Goal: Use online tool/utility: Utilize a website feature to perform a specific function

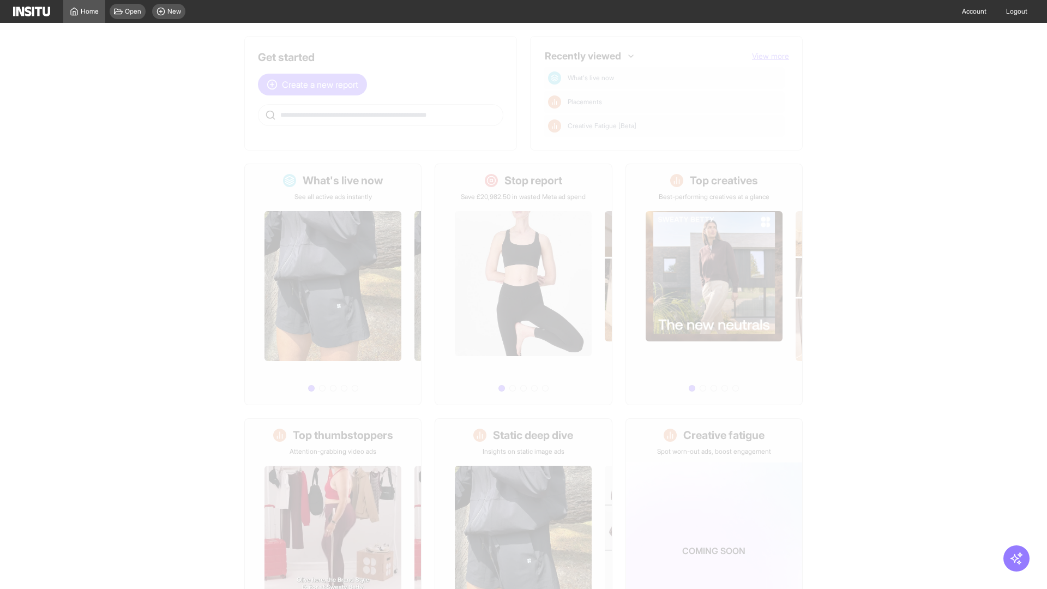
scroll to position [51, 0]
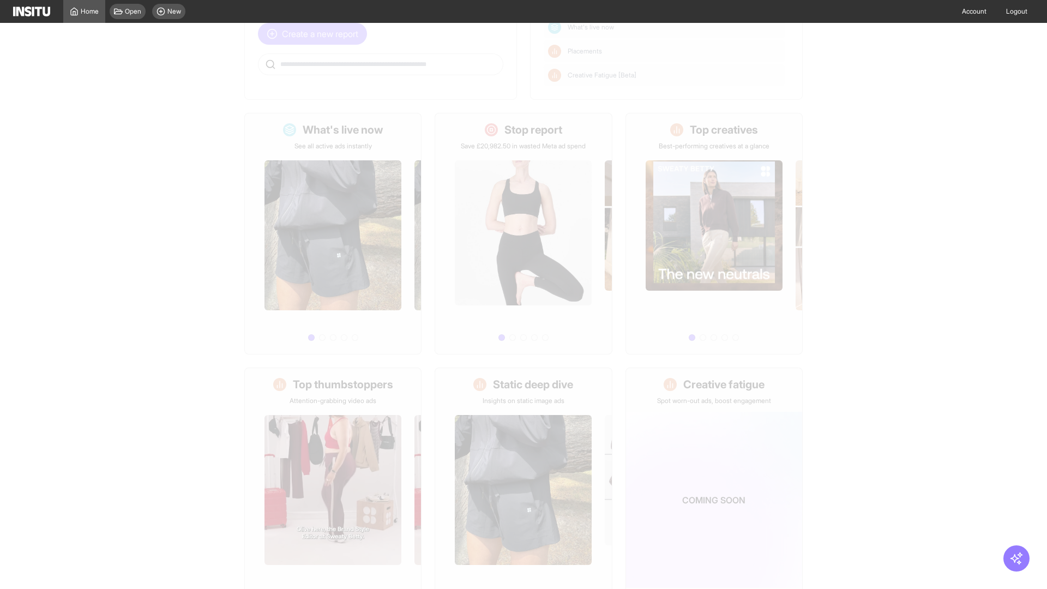
click at [315, 34] on span "Create a new report" at bounding box center [320, 33] width 76 height 13
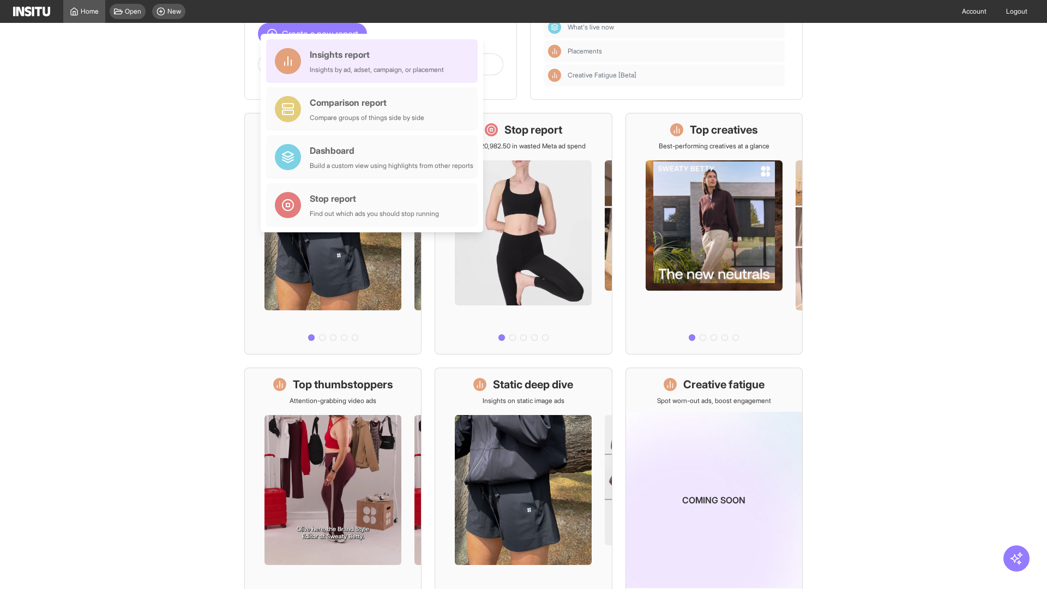
click at [375, 61] on div "Insights report Insights by ad, adset, campaign, or placement" at bounding box center [377, 61] width 134 height 26
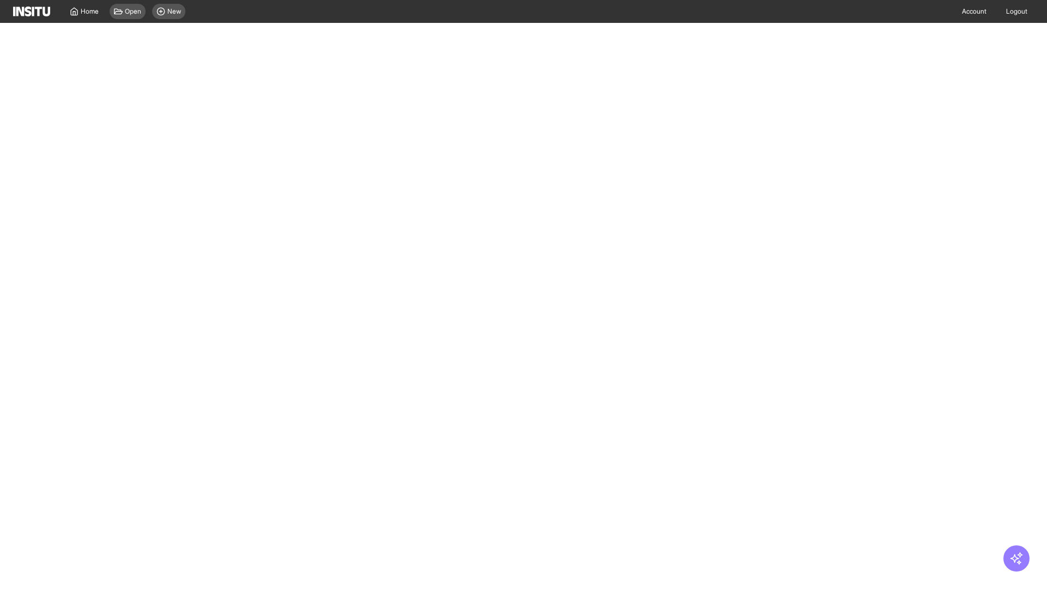
select select "**"
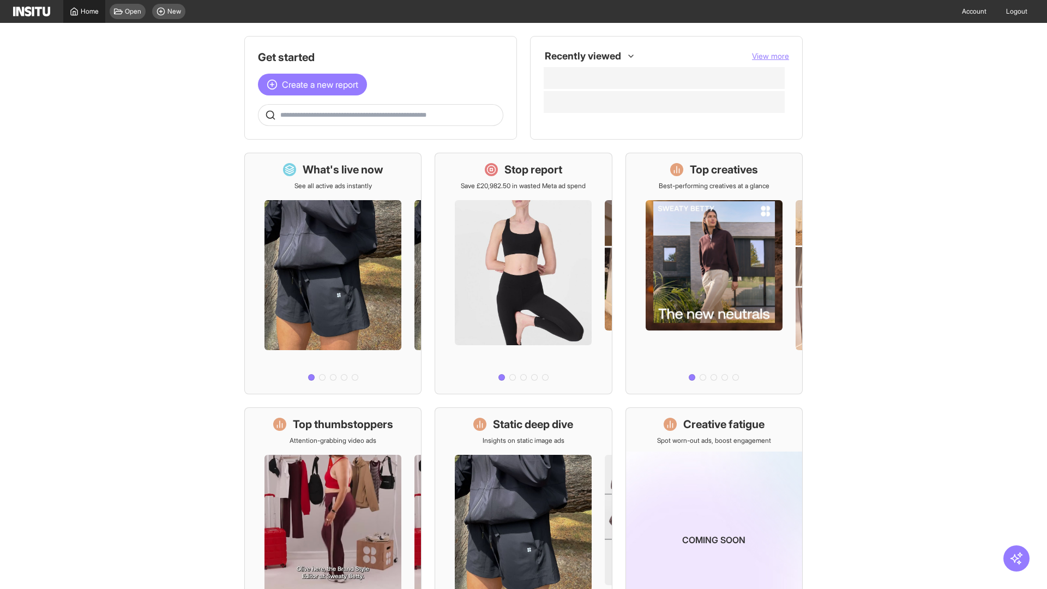
click at [84, 11] on span "Home" at bounding box center [90, 11] width 18 height 9
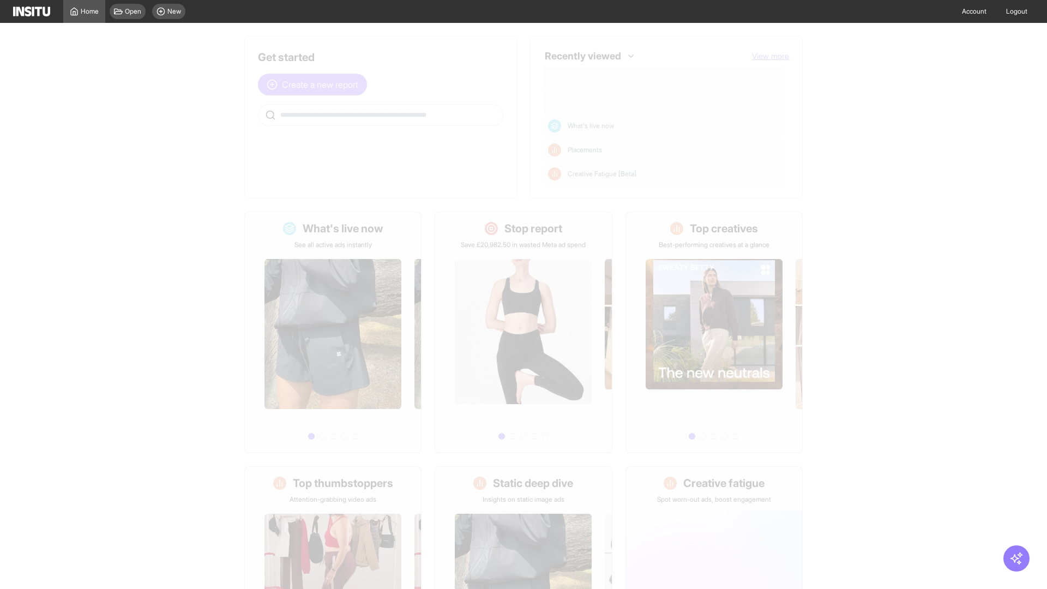
click at [315, 85] on span "Create a new report" at bounding box center [320, 84] width 76 height 13
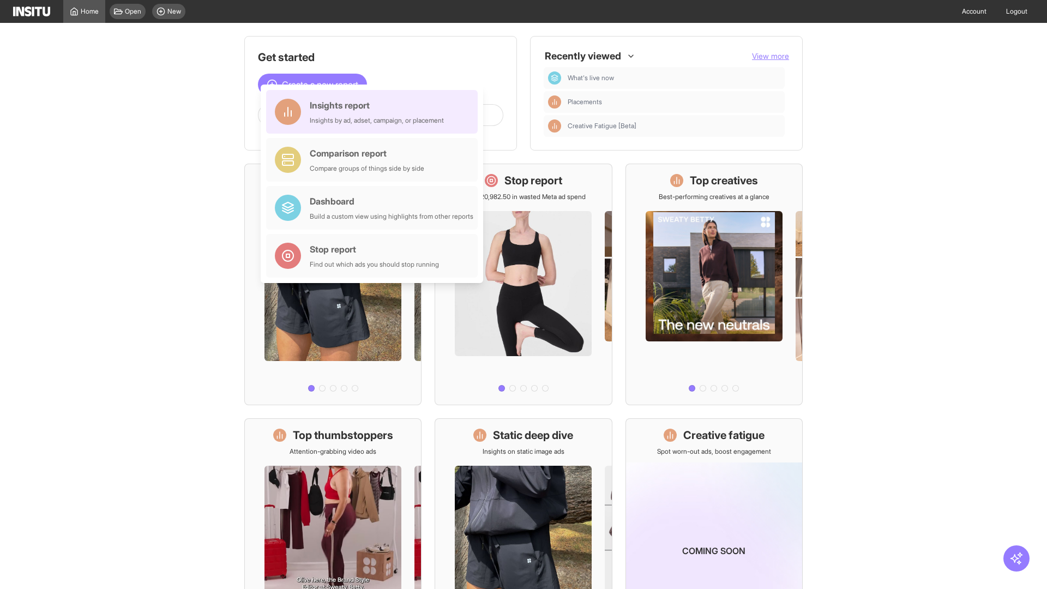
click at [375, 112] on div "Insights report Insights by ad, adset, campaign, or placement" at bounding box center [377, 112] width 134 height 26
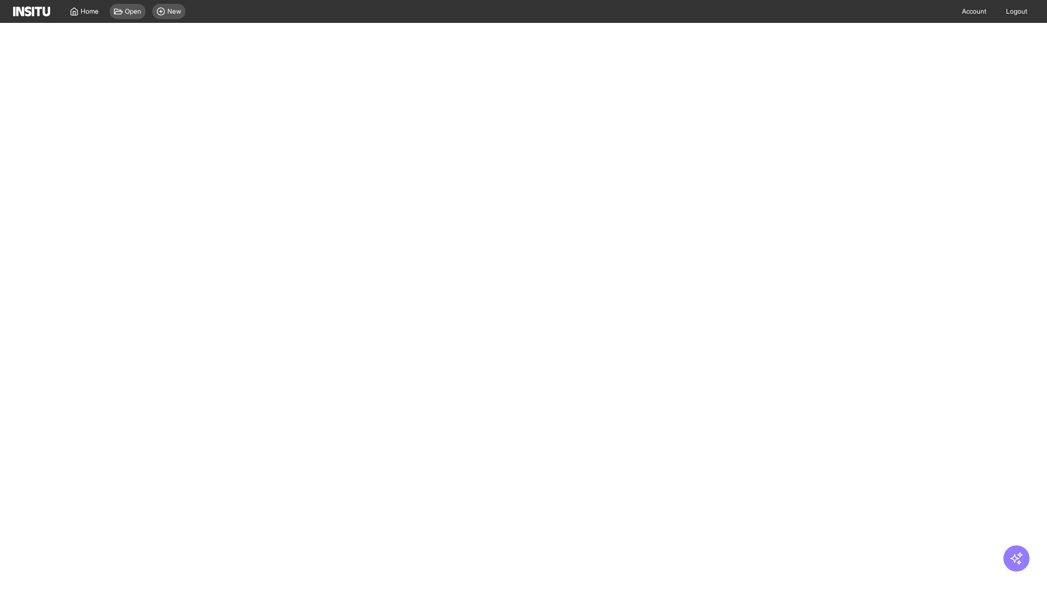
select select "**"
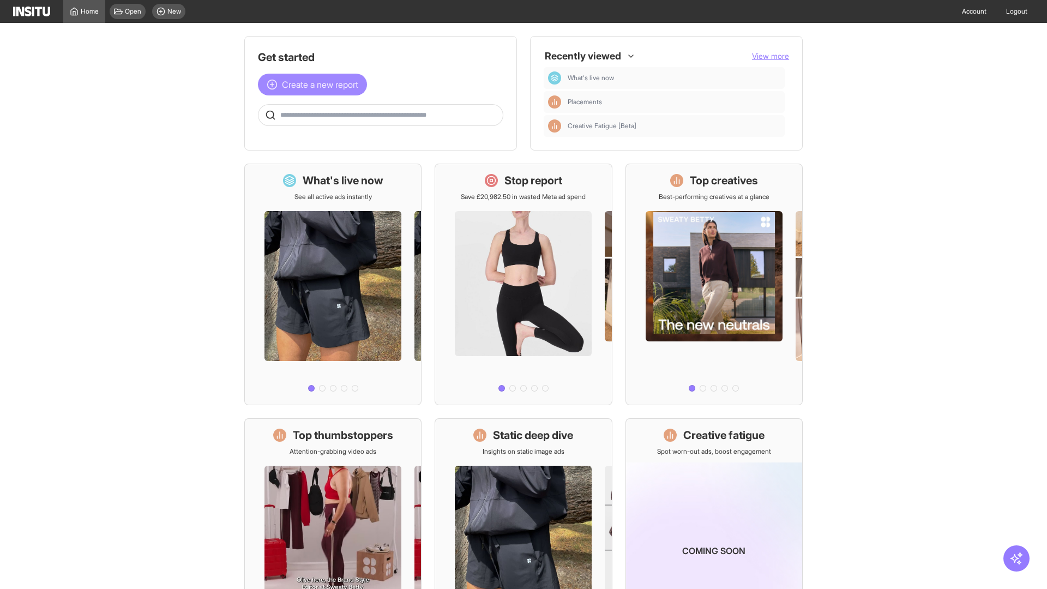
click at [315, 85] on span "Create a new report" at bounding box center [320, 84] width 76 height 13
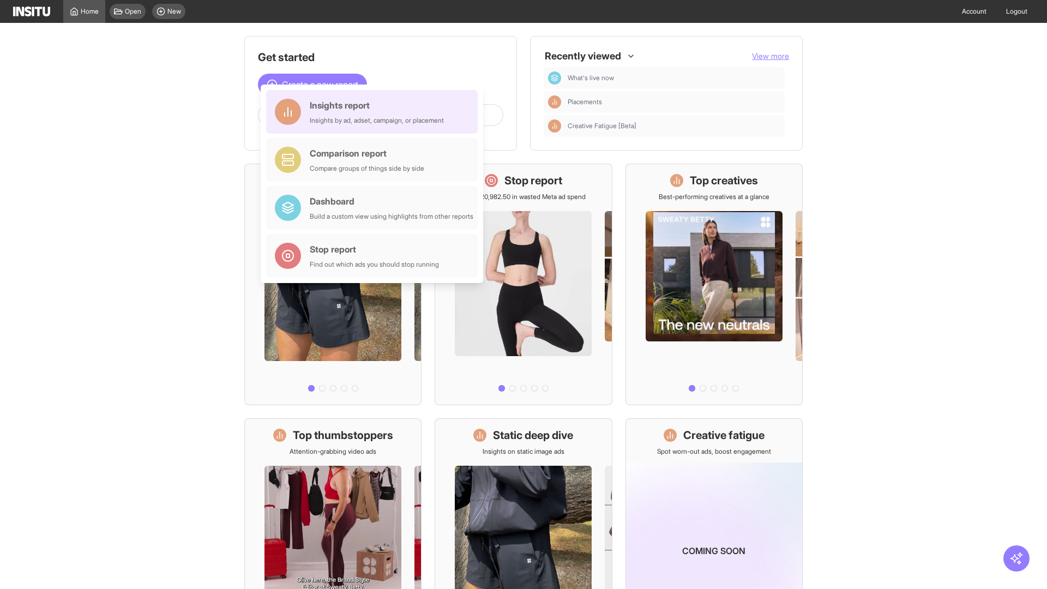
click at [375, 112] on div "Insights report Insights by ad, adset, campaign, or placement" at bounding box center [377, 112] width 134 height 26
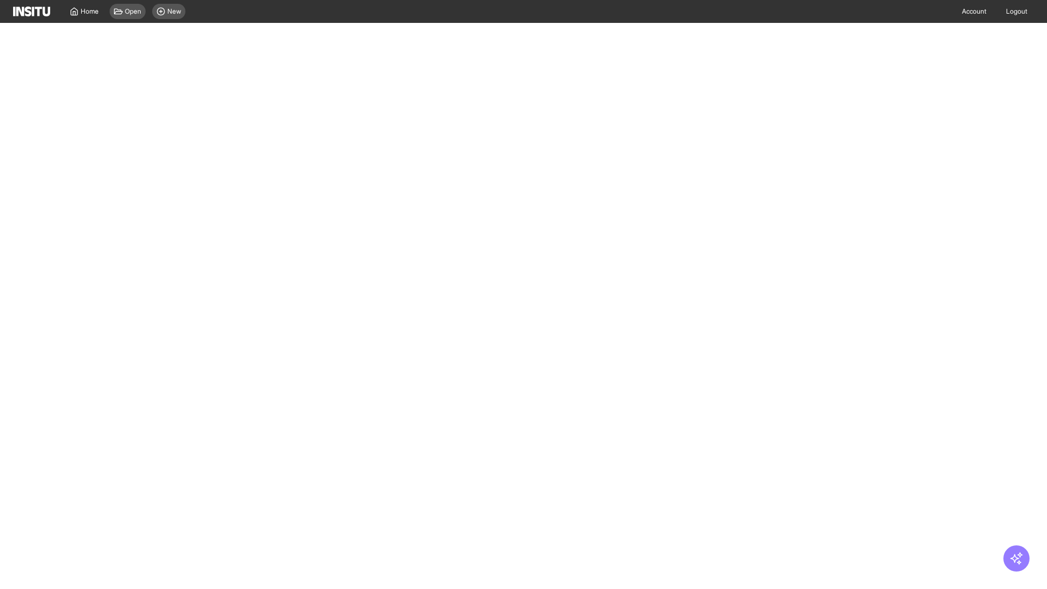
select select "**"
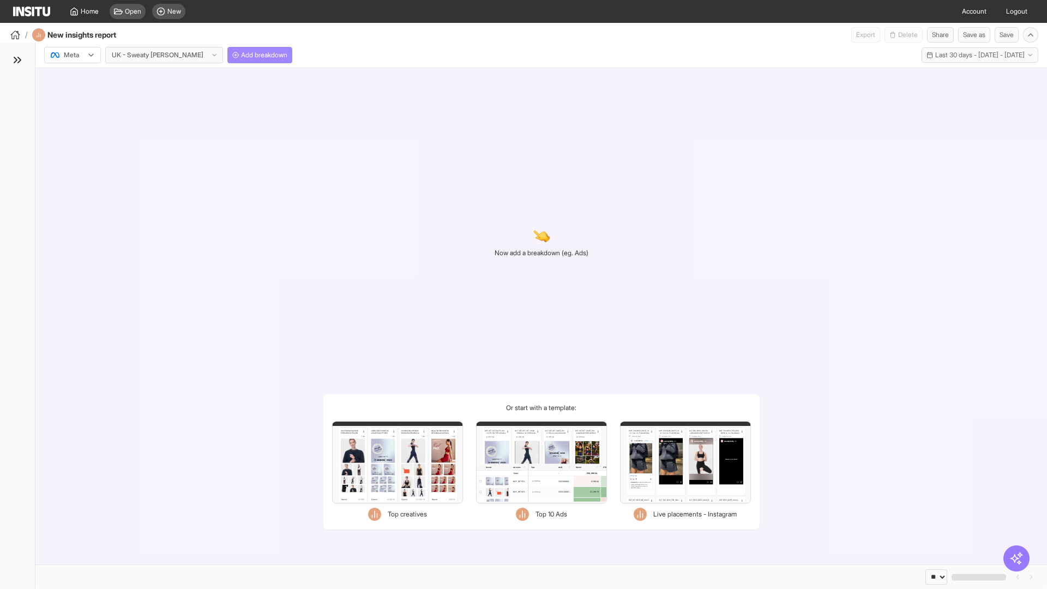
click at [241, 55] on span "Add breakdown" at bounding box center [264, 55] width 46 height 9
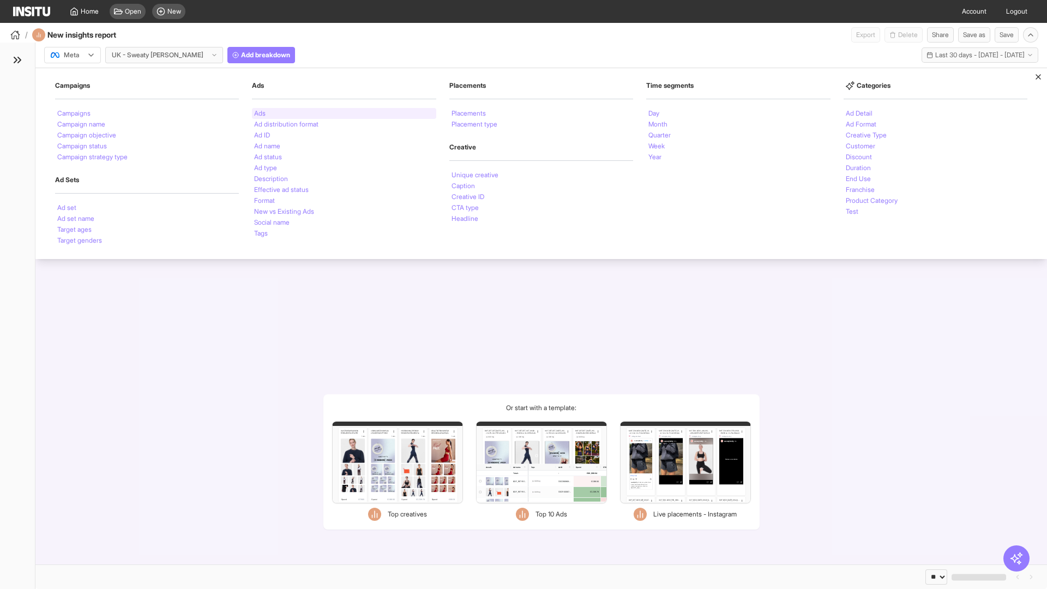
click at [260, 113] on li "Ads" at bounding box center [259, 113] width 11 height 7
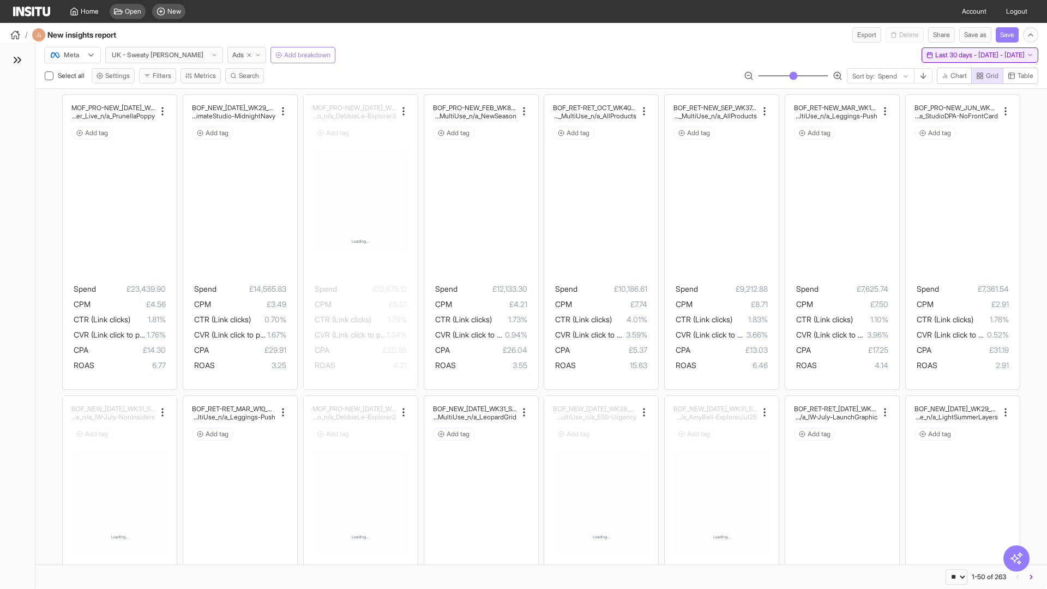
click at [957, 55] on span "Last 30 days - [DATE] - [DATE]" at bounding box center [979, 55] width 89 height 9
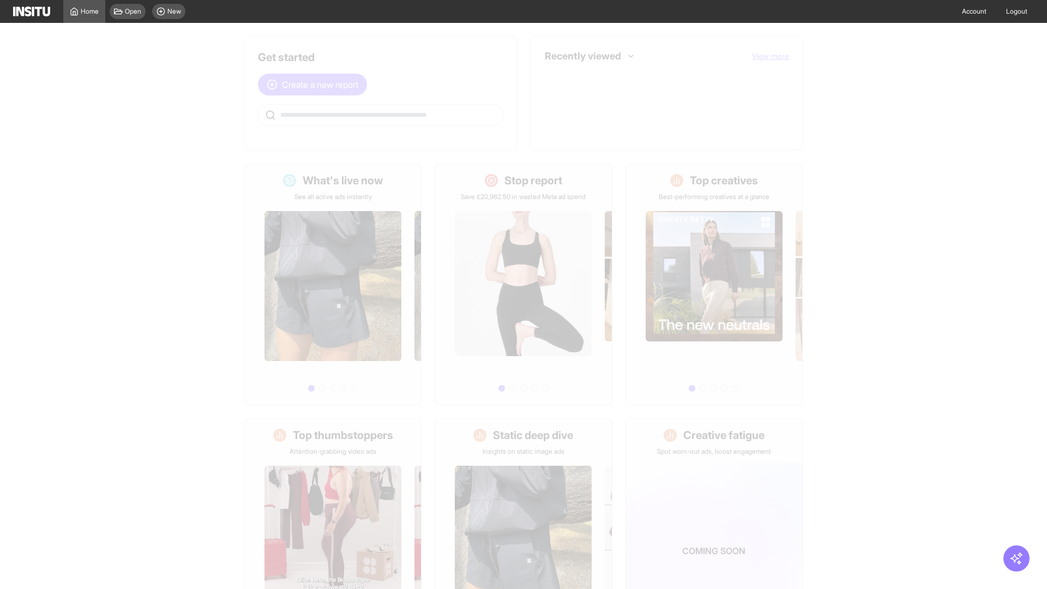
scroll to position [51, 0]
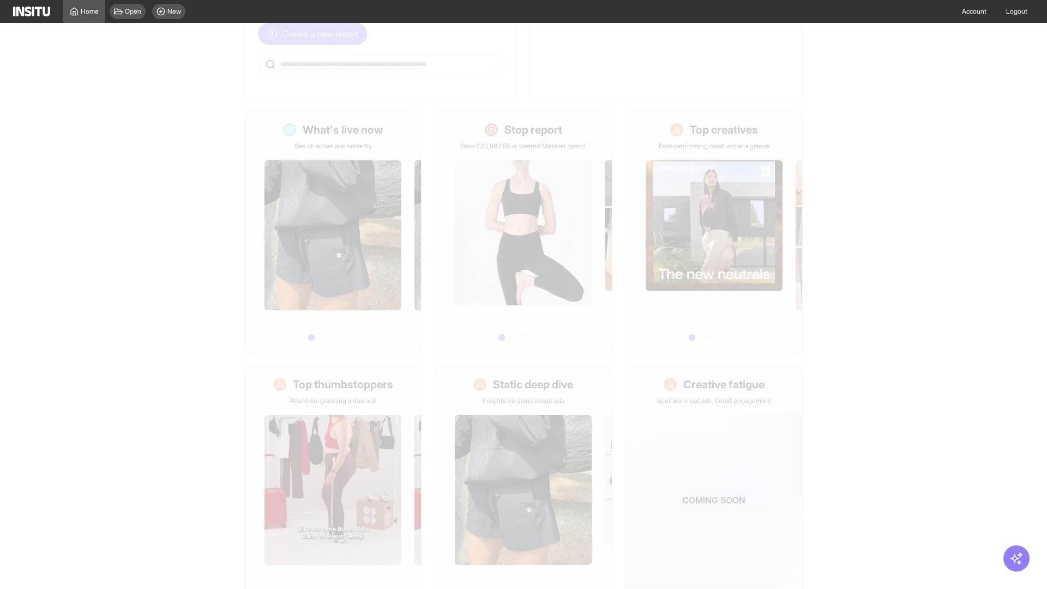
click at [315, 34] on span "Create a new report" at bounding box center [320, 33] width 76 height 13
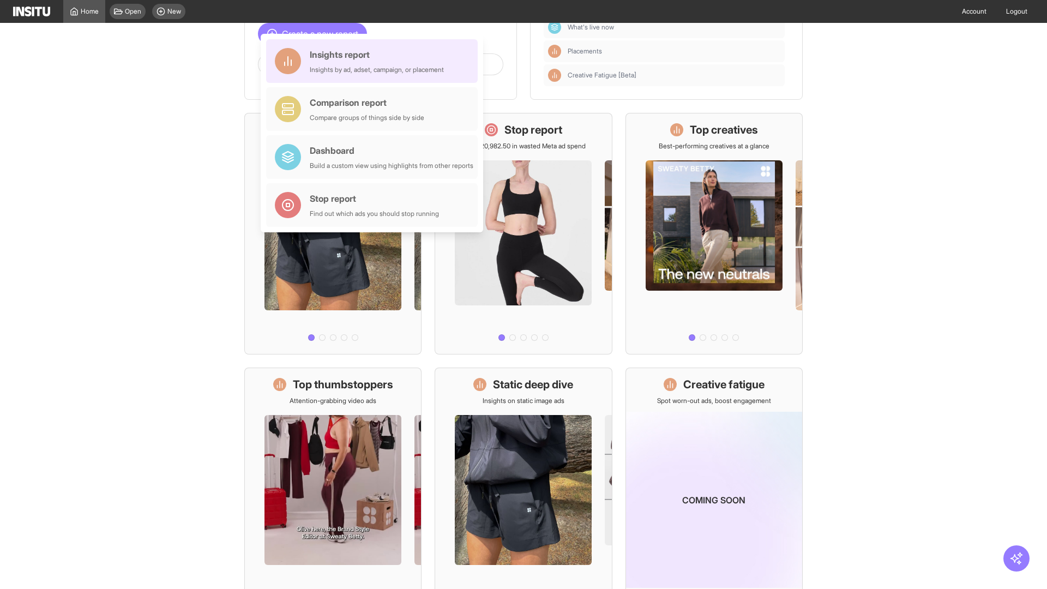
click at [375, 61] on div "Insights report Insights by ad, adset, campaign, or placement" at bounding box center [377, 61] width 134 height 26
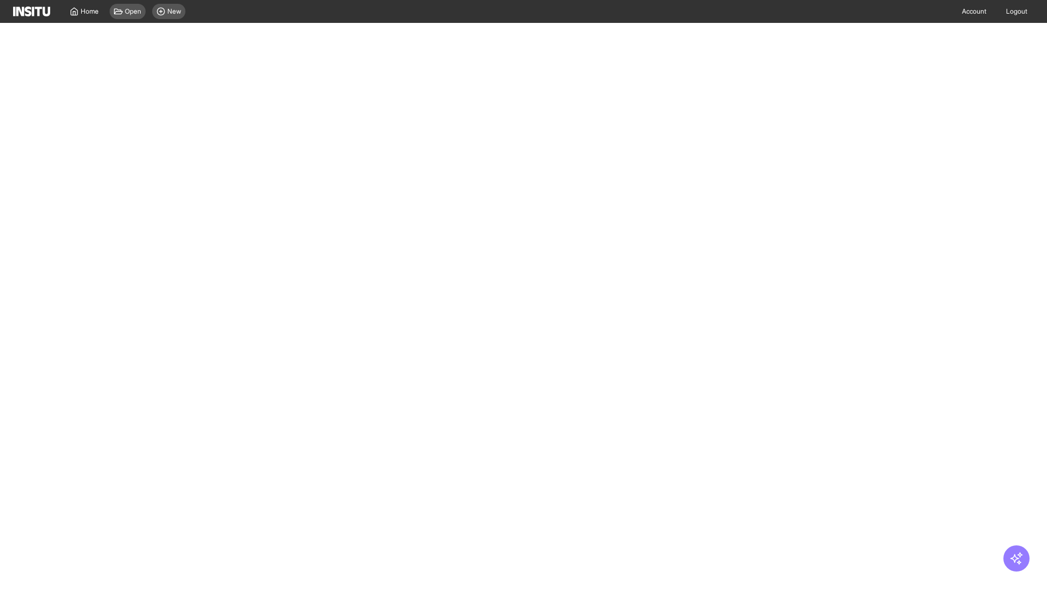
select select "**"
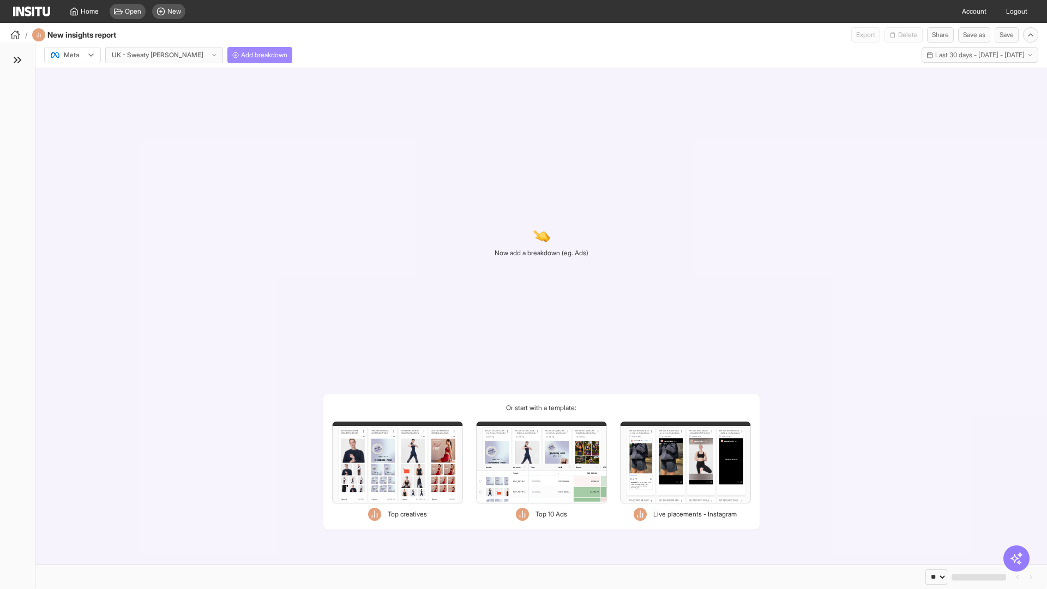
click at [241, 55] on span "Add breakdown" at bounding box center [264, 55] width 46 height 9
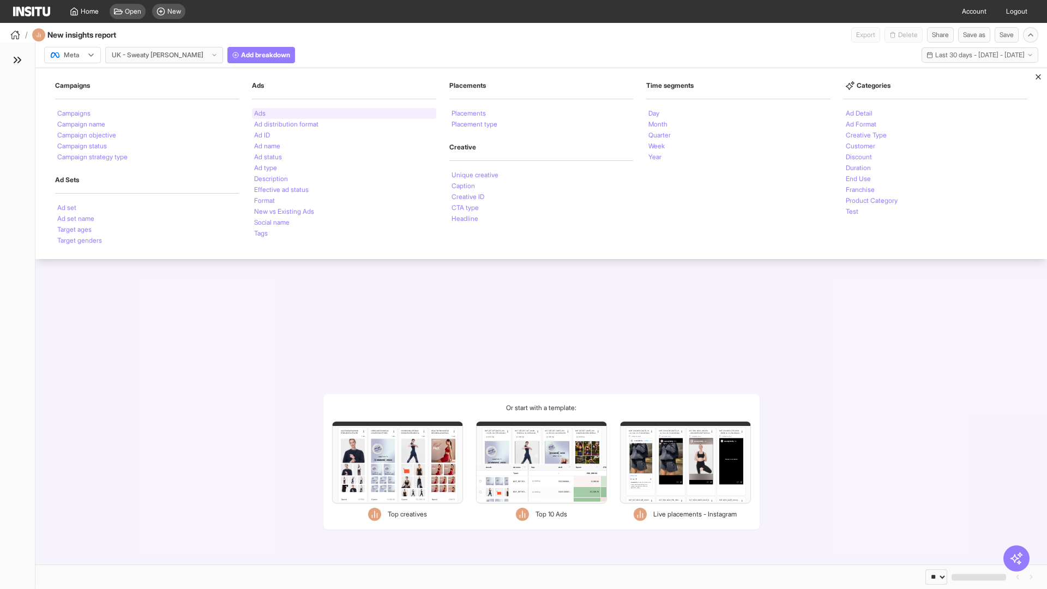
click at [260, 113] on li "Ads" at bounding box center [259, 113] width 11 height 7
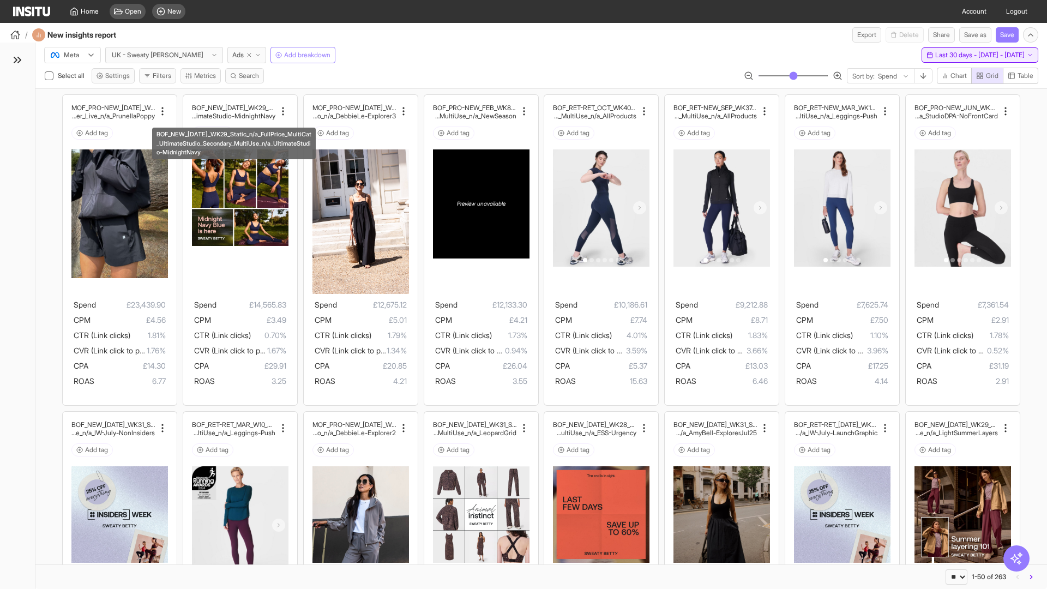
click at [957, 55] on span "Last 30 days - [DATE] - [DATE]" at bounding box center [979, 55] width 89 height 9
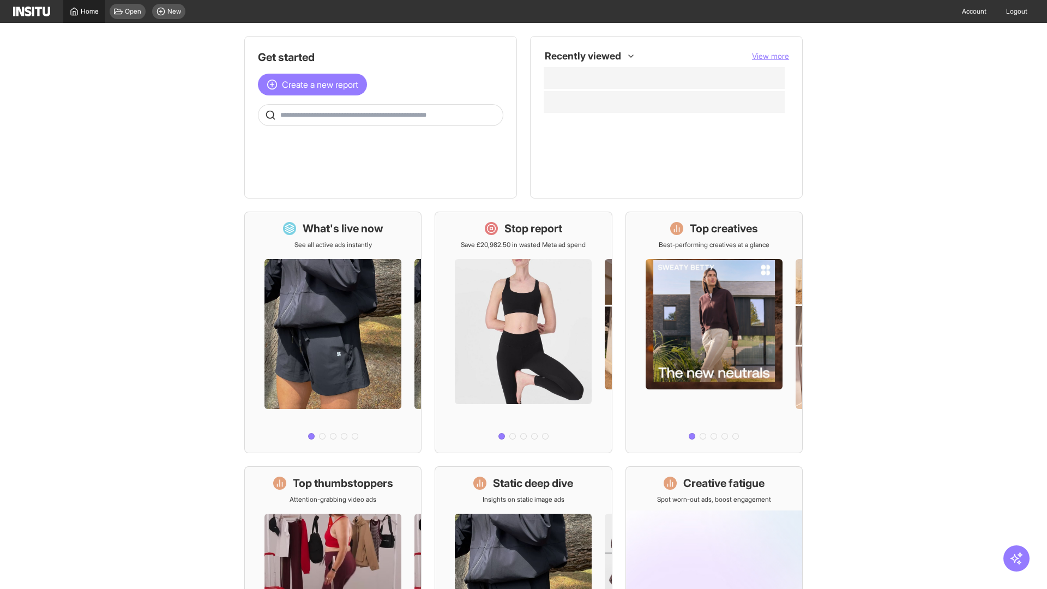
click at [84, 11] on span "Home" at bounding box center [90, 11] width 18 height 9
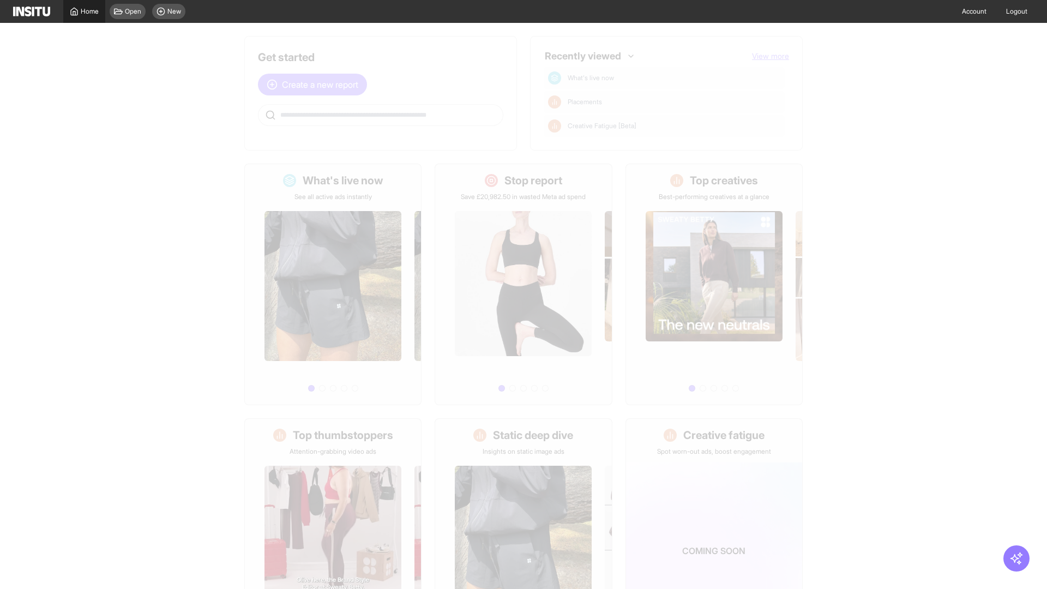
scroll to position [51, 0]
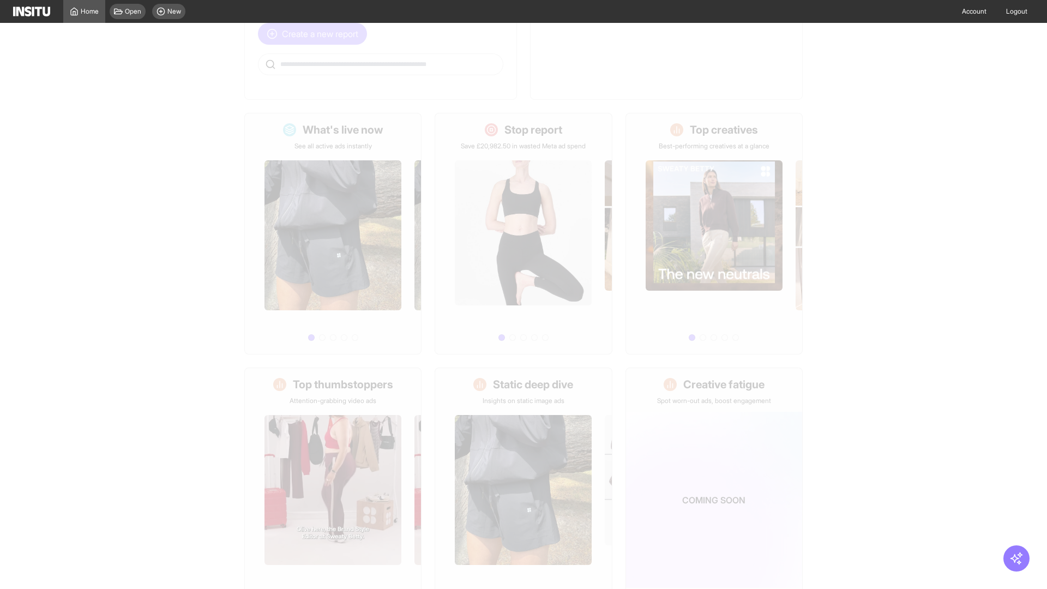
click at [315, 34] on span "Create a new report" at bounding box center [320, 33] width 76 height 13
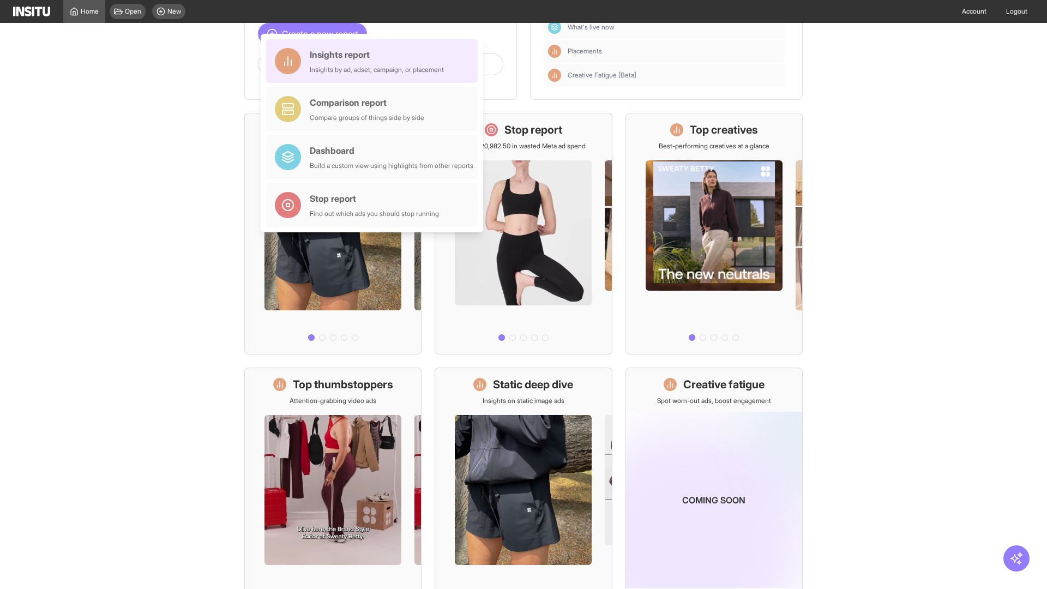
click at [375, 61] on div "Insights report Insights by ad, adset, campaign, or placement" at bounding box center [377, 61] width 134 height 26
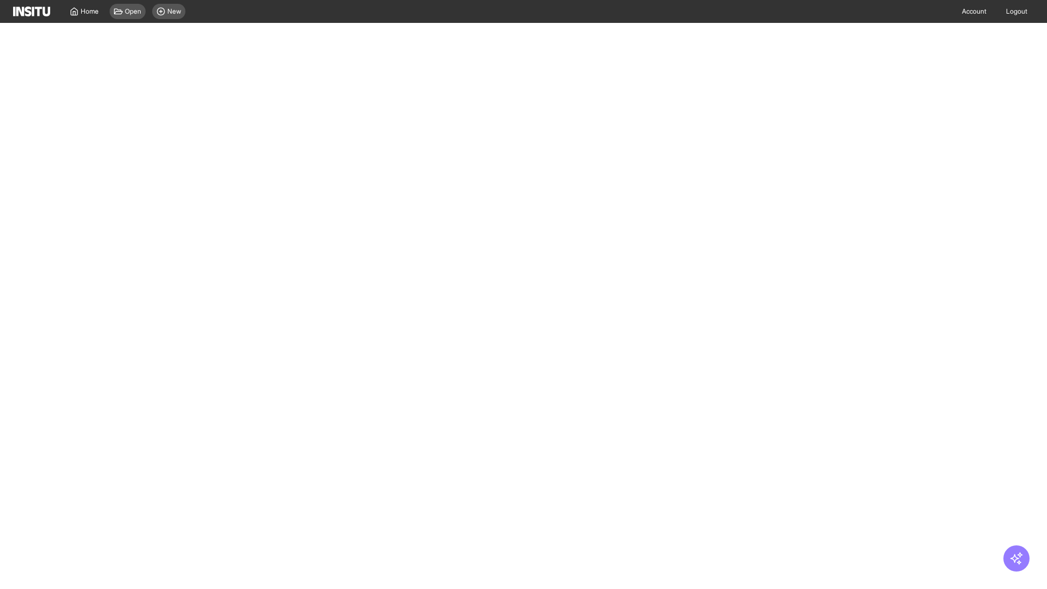
select select "**"
